Goal: Task Accomplishment & Management: Use online tool/utility

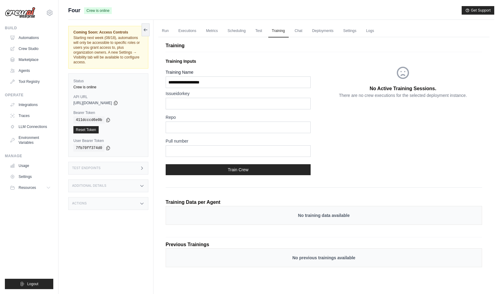
click at [108, 170] on div "Test Endpoints" at bounding box center [108, 168] width 80 height 13
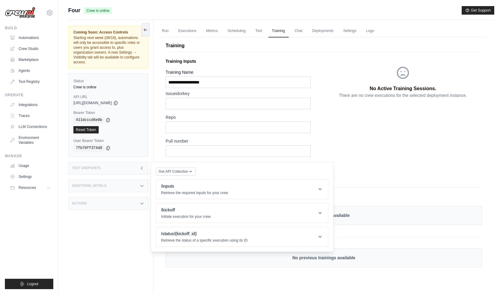
click at [110, 183] on div "Additional Details" at bounding box center [108, 185] width 80 height 13
click at [209, 214] on p "Initiate execution for your crew" at bounding box center [186, 216] width 50 height 5
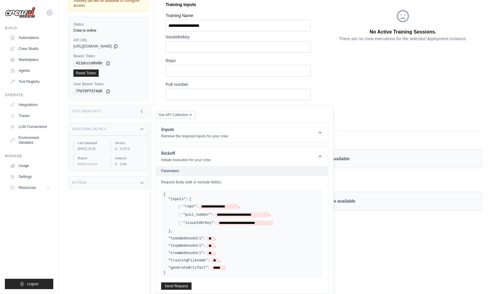
scroll to position [59, 0]
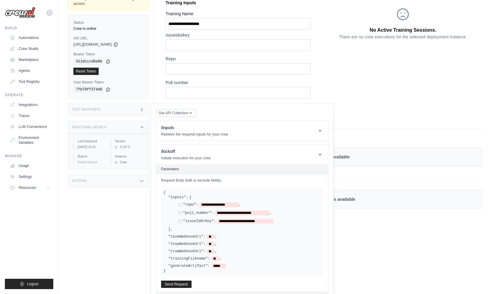
click at [211, 208] on div "**********" at bounding box center [249, 205] width 143 height 6
click at [205, 205] on span "**********" at bounding box center [219, 204] width 39 height 5
click at [220, 211] on span "**********" at bounding box center [242, 213] width 54 height 5
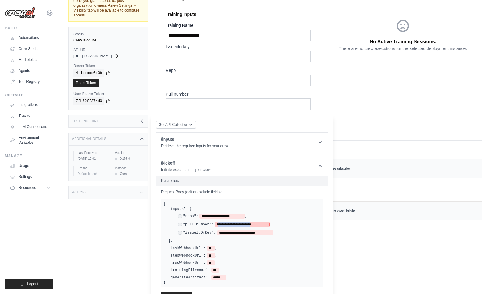
scroll to position [89, 0]
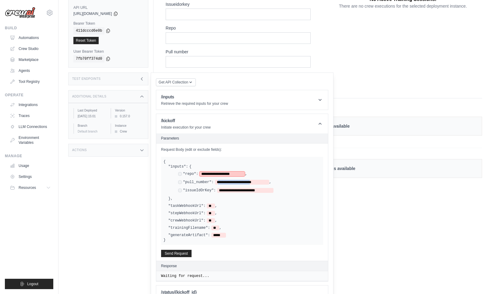
click at [233, 174] on span "**********" at bounding box center [222, 174] width 45 height 5
click at [224, 184] on div "**********" at bounding box center [249, 183] width 143 height 6
click at [223, 183] on span "**********" at bounding box center [242, 182] width 54 height 5
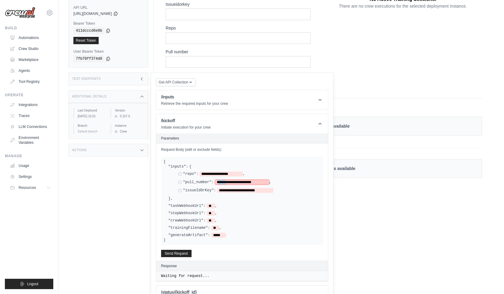
click at [223, 183] on span "**********" at bounding box center [242, 182] width 54 height 5
drag, startPoint x: 221, startPoint y: 190, endPoint x: 270, endPoint y: 190, distance: 49.1
click at [270, 190] on span "**********" at bounding box center [245, 190] width 56 height 5
click at [173, 214] on button "Send Request" at bounding box center [176, 253] width 30 height 7
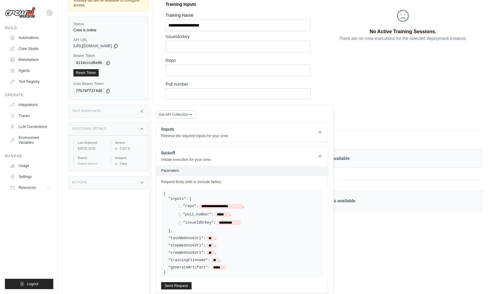
scroll to position [0, 0]
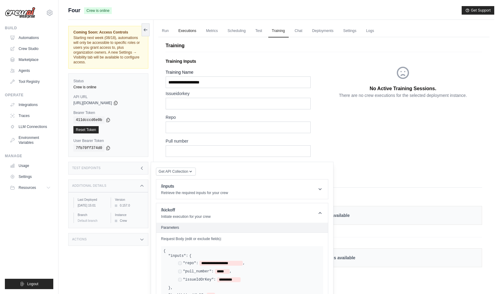
click at [187, 30] on link "Executions" at bounding box center [187, 31] width 25 height 13
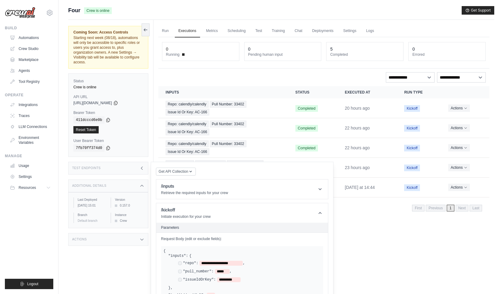
click at [346, 214] on div "Run Executions Metrics Scheduling Test Training Chat Deployments Settings Logs …" at bounding box center [324, 167] width 341 height 294
click at [145, 28] on icon at bounding box center [145, 29] width 5 height 5
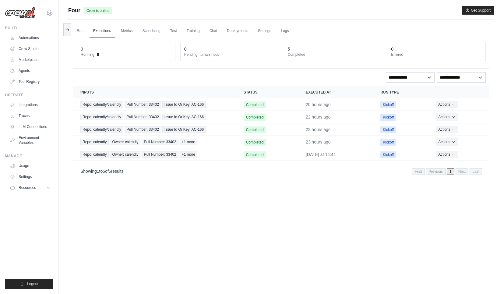
click at [216, 198] on div "Run Executions Metrics Scheduling Test Training Chat Deployments Settings Logs …" at bounding box center [281, 167] width 426 height 294
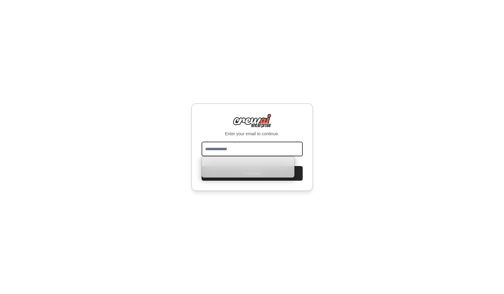
click at [250, 147] on input "email" at bounding box center [252, 149] width 101 height 15
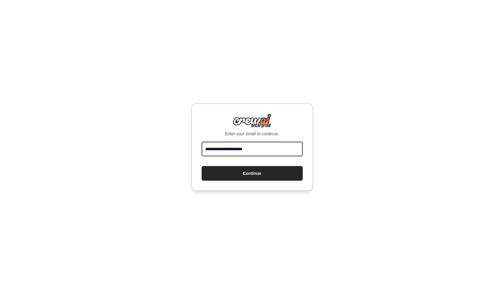
type input "**********"
click at [202, 166] on button "Continue" at bounding box center [252, 173] width 101 height 15
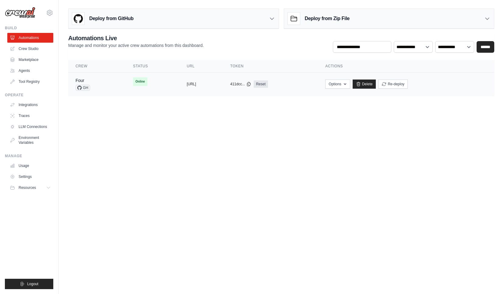
click at [142, 93] on tr "Four GH Online copied https://four-134beb18-1554-45b5-bb0 copied 411dcc... Reset" at bounding box center [281, 84] width 426 height 23
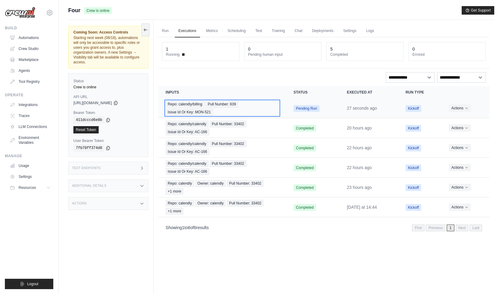
click at [271, 108] on div "Repo: calendly/billing Pull Number: 639 Issue Id Or Key: MON-521" at bounding box center [222, 108] width 113 height 15
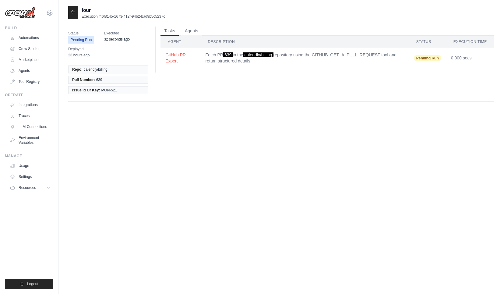
click at [72, 12] on icon at bounding box center [73, 11] width 5 height 5
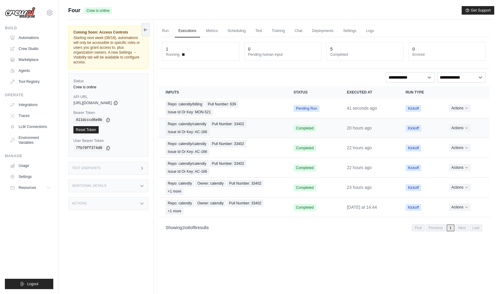
click at [322, 127] on td "Completed" at bounding box center [312, 128] width 53 height 20
click at [260, 128] on div "Repo: calendly/calendly Pull Number: 33402 Issue Id Or Key: AC-166" at bounding box center [222, 128] width 113 height 15
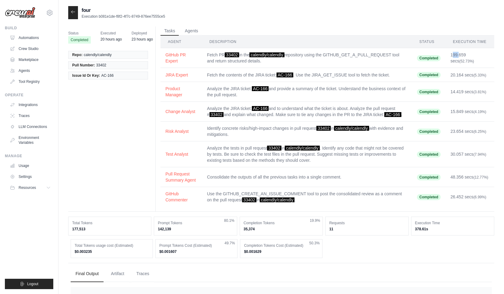
drag, startPoint x: 452, startPoint y: 56, endPoint x: 459, endPoint y: 56, distance: 7.3
click at [459, 56] on td "199.659 secs (52.73%)" at bounding box center [470, 58] width 49 height 20
click at [72, 11] on icon at bounding box center [73, 11] width 5 height 5
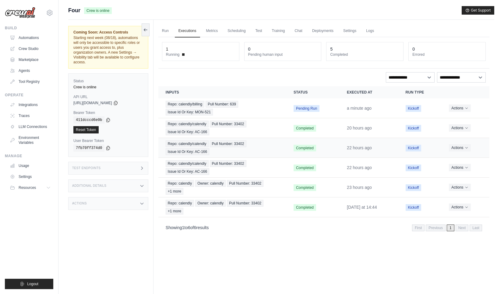
click at [296, 149] on span "Completed" at bounding box center [305, 148] width 23 height 7
click at [233, 141] on span "Pull Number: 33402" at bounding box center [228, 143] width 37 height 7
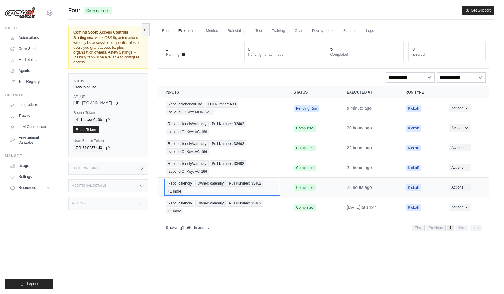
click at [272, 188] on div "Repo: calendly Owner: calendly Pull Number: 33402 +1 more" at bounding box center [222, 187] width 113 height 15
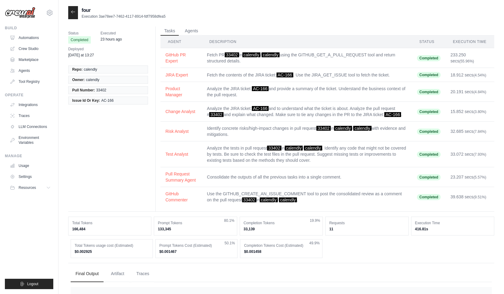
click at [453, 53] on td "233.250 secs (55.96%)" at bounding box center [470, 58] width 49 height 20
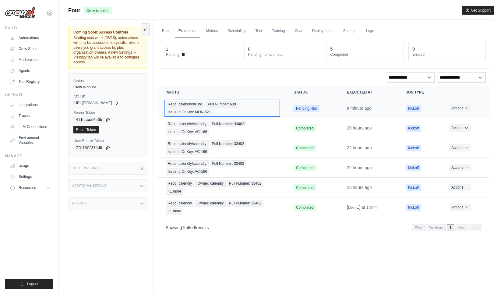
click at [245, 113] on div "Repo: calendly/billing Pull Number: 639 Issue Id Or Key: MON-521" at bounding box center [222, 108] width 113 height 15
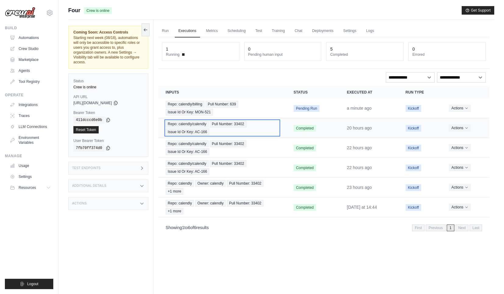
click at [259, 124] on div "Repo: calendly/calendly Pull Number: 33402 Issue Id Or Key: AC-166" at bounding box center [222, 128] width 113 height 15
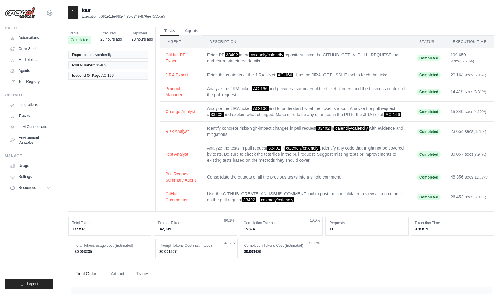
click at [303, 77] on td "Fetch the contents of the JIRA ticket: AC-166 . Use the JIRA_GET_ISSUE tool to …" at bounding box center [307, 75] width 210 height 14
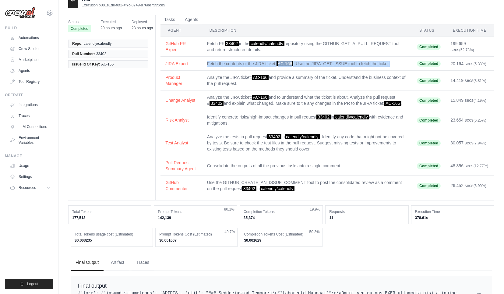
scroll to position [16, 0]
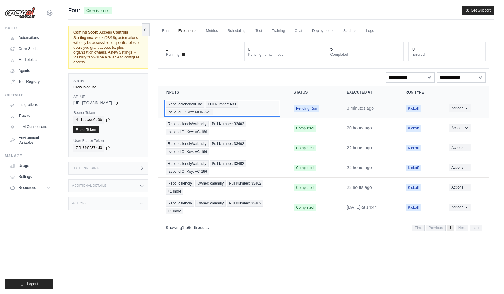
click at [275, 107] on div "Repo: calendly/billing Pull Number: 639 Issue Id Or Key: MON-521" at bounding box center [222, 108] width 113 height 15
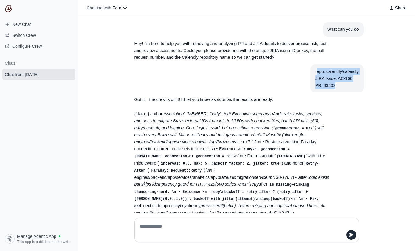
drag, startPoint x: 316, startPoint y: 71, endPoint x: 342, endPoint y: 89, distance: 32.0
click at [342, 89] on div "repo: calendly/calendly JIRA Issue: AC-166 PR: 33402" at bounding box center [336, 78] width 43 height 21
drag, startPoint x: 340, startPoint y: 86, endPoint x: 304, endPoint y: 66, distance: 40.5
click at [304, 66] on article "repo: calendly/calendly JIRA Issue: AC-166 PR: 33402" at bounding box center [247, 79] width 234 height 28
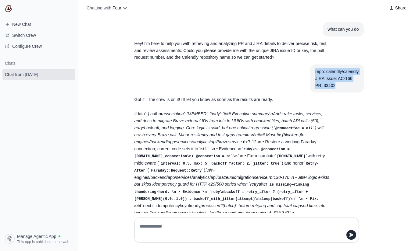
copy div "repo: calendly/calendly JIRA Issue: AC-166 PR: 33402"
click at [186, 220] on div at bounding box center [246, 230] width 224 height 25
click at [184, 222] on textarea at bounding box center [246, 230] width 216 height 17
paste textarea "**********"
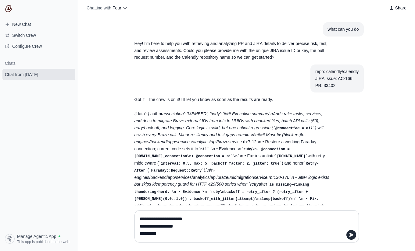
click at [176, 219] on textarea "**********" at bounding box center [246, 227] width 216 height 24
type textarea "**********"
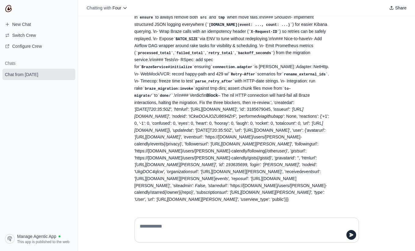
scroll to position [254, 0]
click at [215, 230] on textarea at bounding box center [244, 230] width 213 height 17
click at [198, 219] on div at bounding box center [246, 230] width 224 height 25
click at [198, 229] on textarea at bounding box center [244, 230] width 213 height 17
paste textarea "**********"
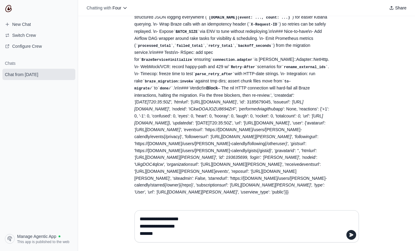
type textarea "**********"
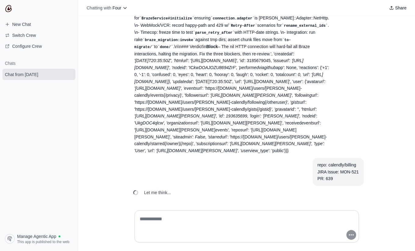
scroll to position [317, 0]
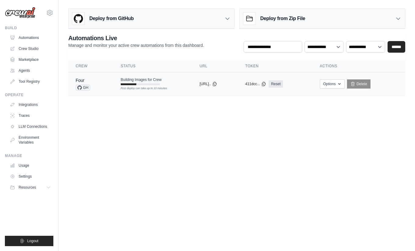
click at [108, 89] on td "Four GH" at bounding box center [90, 84] width 45 height 23
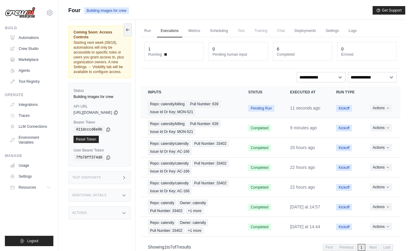
click at [282, 112] on td "Pending Run" at bounding box center [262, 108] width 42 height 20
click at [233, 135] on div "Repo: calendly/billing Pull Number: 639 Issue Id Or Key: MON-521" at bounding box center [191, 128] width 86 height 15
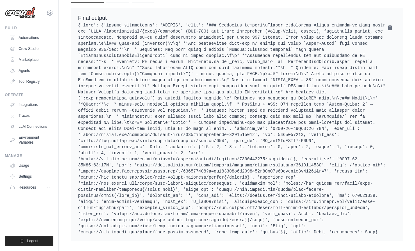
scroll to position [315, 0]
drag, startPoint x: 81, startPoint y: 129, endPoint x: 254, endPoint y: 130, distance: 173.7
click at [254, 130] on pre at bounding box center [236, 128] width 317 height 213
copy pre "https://github.com/calendly/billing/pull/639#issuecomment-3189466384"
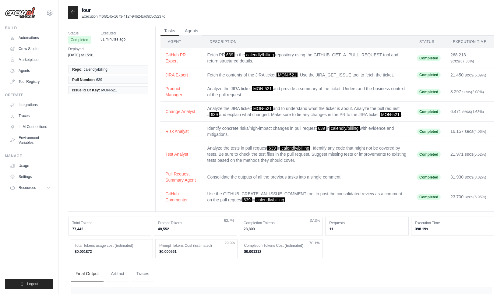
click at [72, 13] on icon at bounding box center [73, 11] width 4 height 3
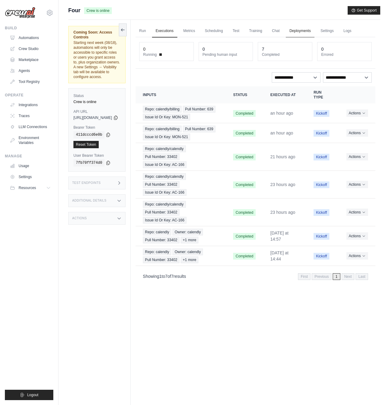
click at [312, 24] on div "Run Executions Metrics Scheduling Test Training Chat Deployments Settings Logs …" at bounding box center [256, 222] width 250 height 405
click at [314, 30] on link "Deployments" at bounding box center [300, 31] width 29 height 13
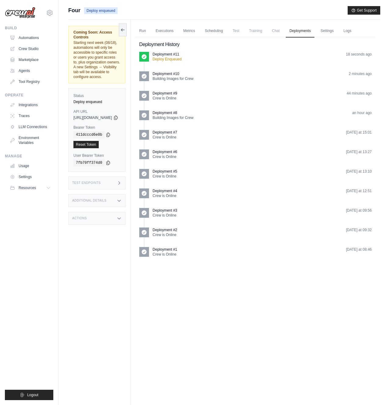
click at [177, 114] on p "Deployment #8" at bounding box center [165, 112] width 25 height 5
click at [336, 32] on link "Settings" at bounding box center [327, 31] width 20 height 13
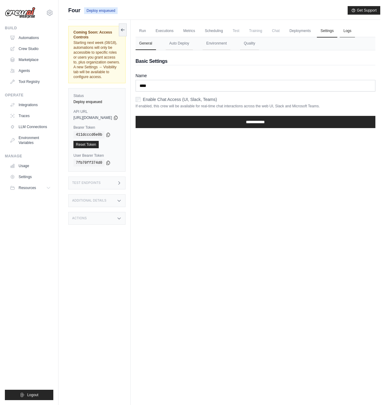
click at [355, 32] on link "Logs" at bounding box center [347, 31] width 15 height 13
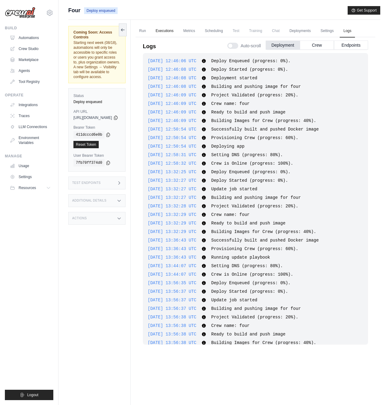
scroll to position [800, 0]
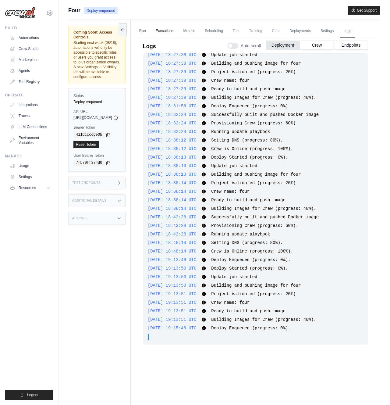
click at [177, 29] on link "Executions" at bounding box center [164, 31] width 25 height 13
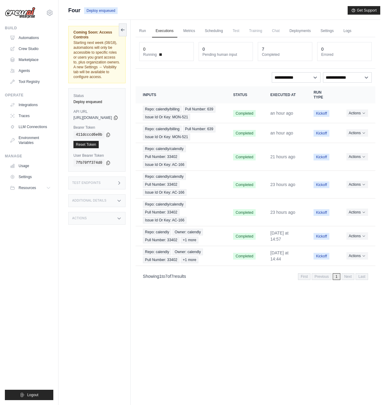
click at [110, 176] on div "Test Endpoints" at bounding box center [96, 182] width 57 height 13
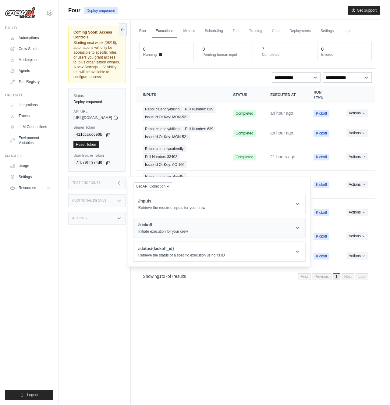
click at [173, 222] on h1 "/kickoff" at bounding box center [163, 225] width 50 height 6
